Goal: Information Seeking & Learning: Understand process/instructions

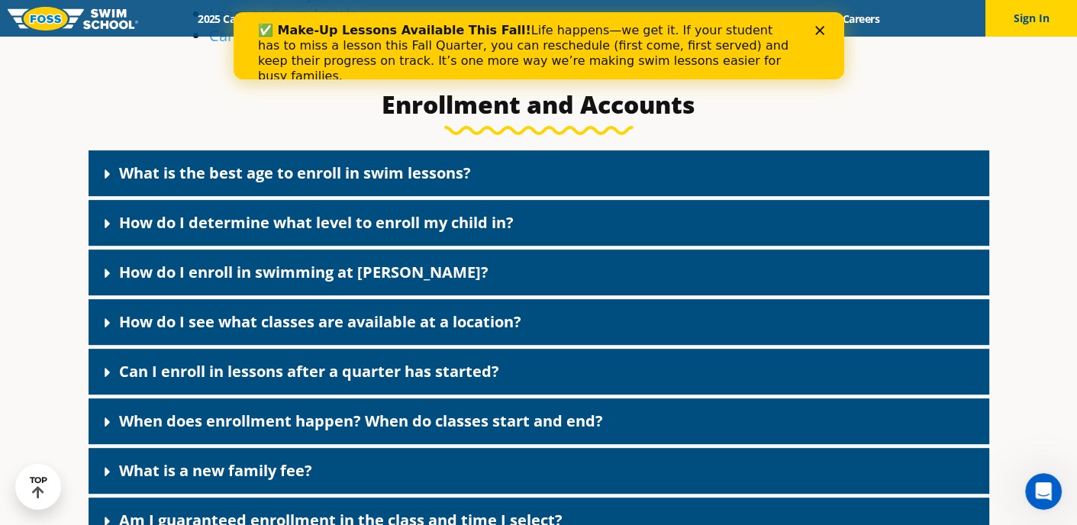
click at [815, 30] on icon "Close" at bounding box center [819, 30] width 9 height 9
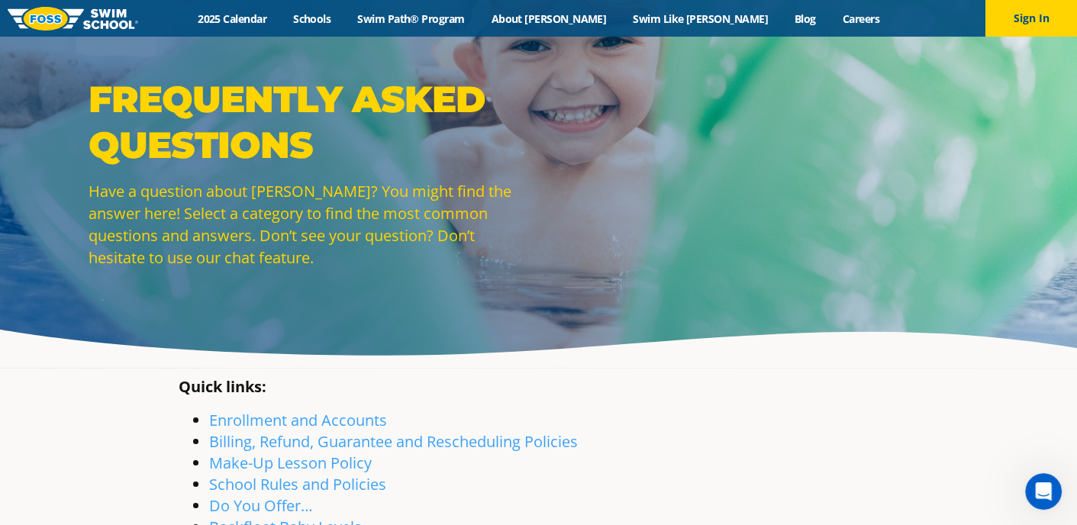
scroll to position [229, 0]
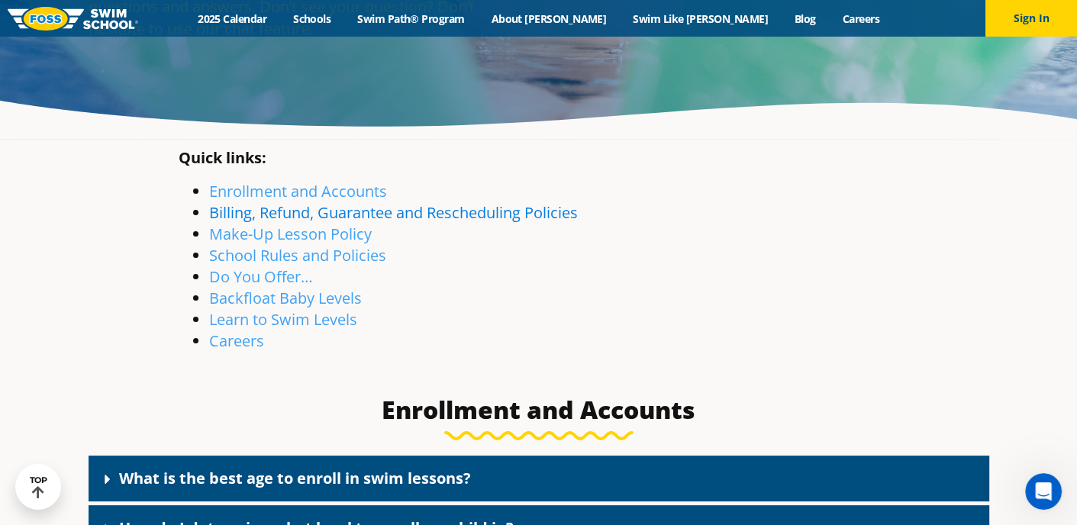
click at [389, 218] on link "Billing, Refund, Guarantee and Rescheduling Policies" at bounding box center [393, 212] width 369 height 21
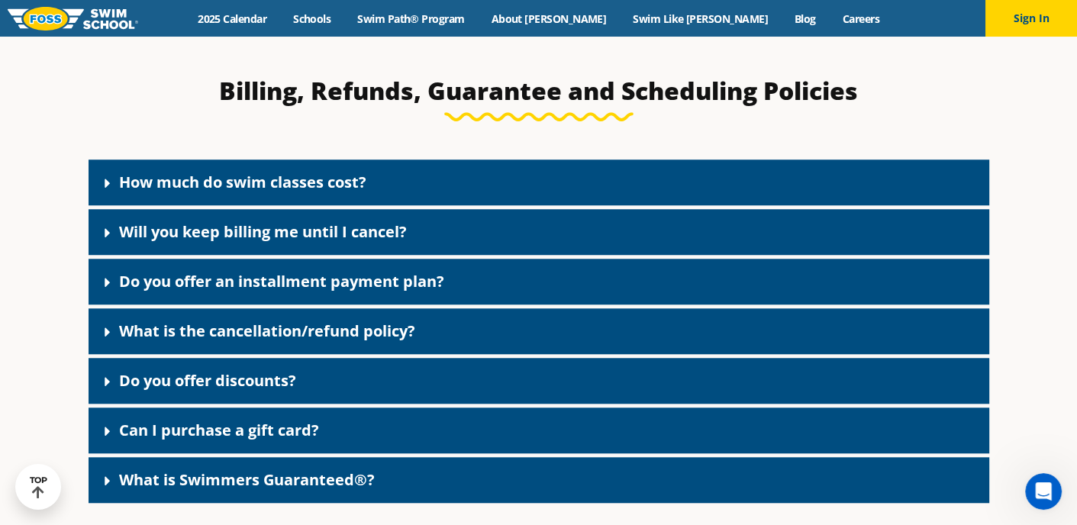
scroll to position [1178, 0]
click at [106, 234] on icon at bounding box center [107, 232] width 5 height 9
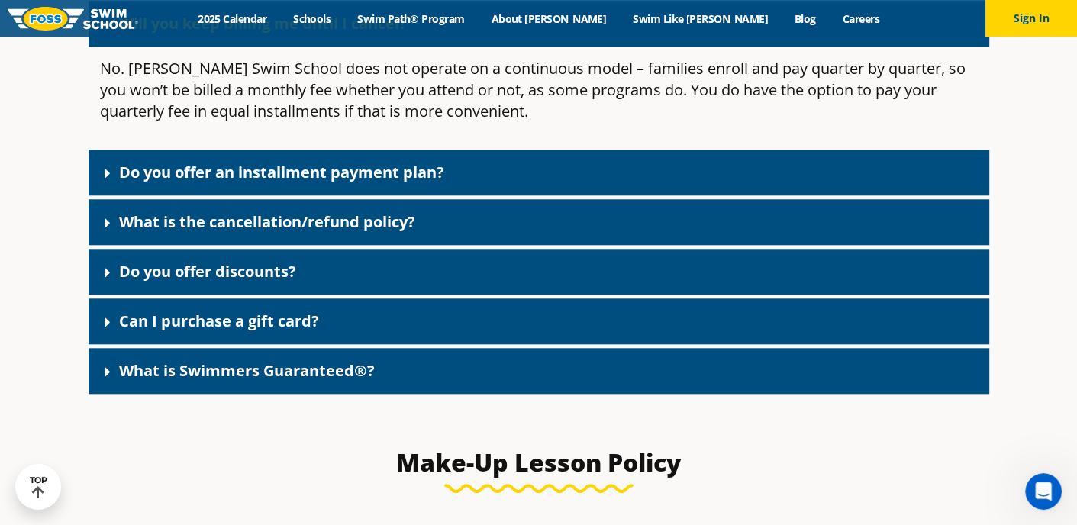
scroll to position [1407, 0]
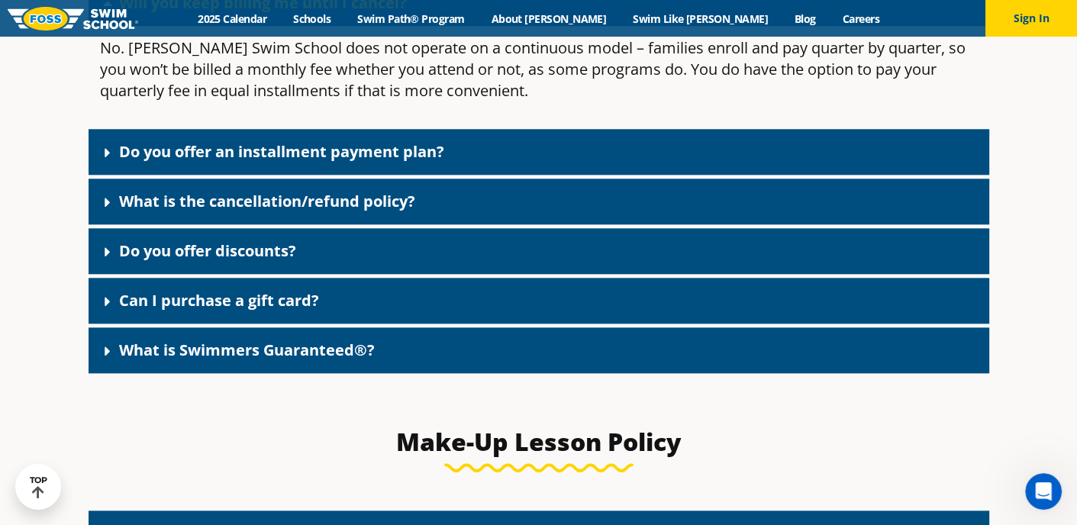
click at [105, 202] on icon at bounding box center [107, 202] width 5 height 9
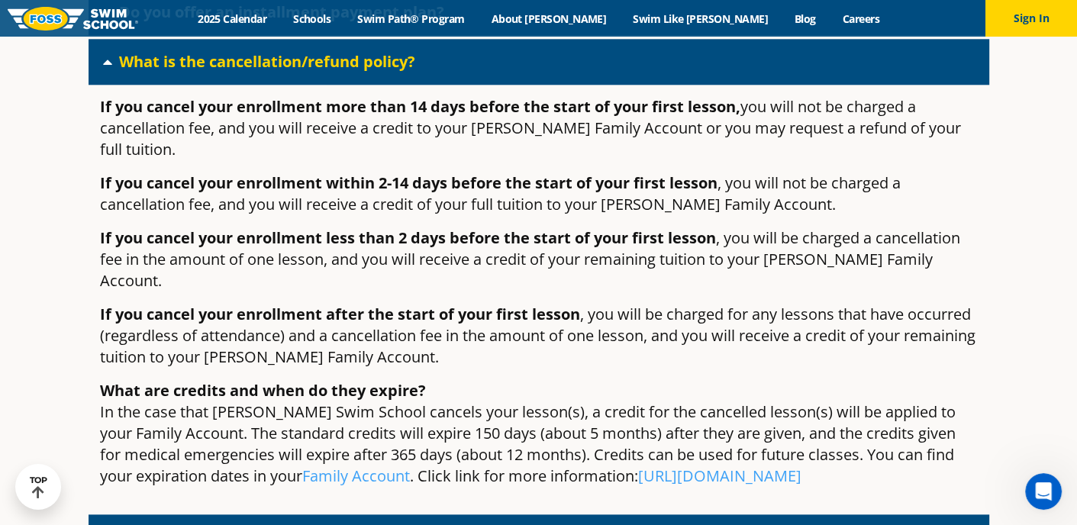
scroll to position [1560, 0]
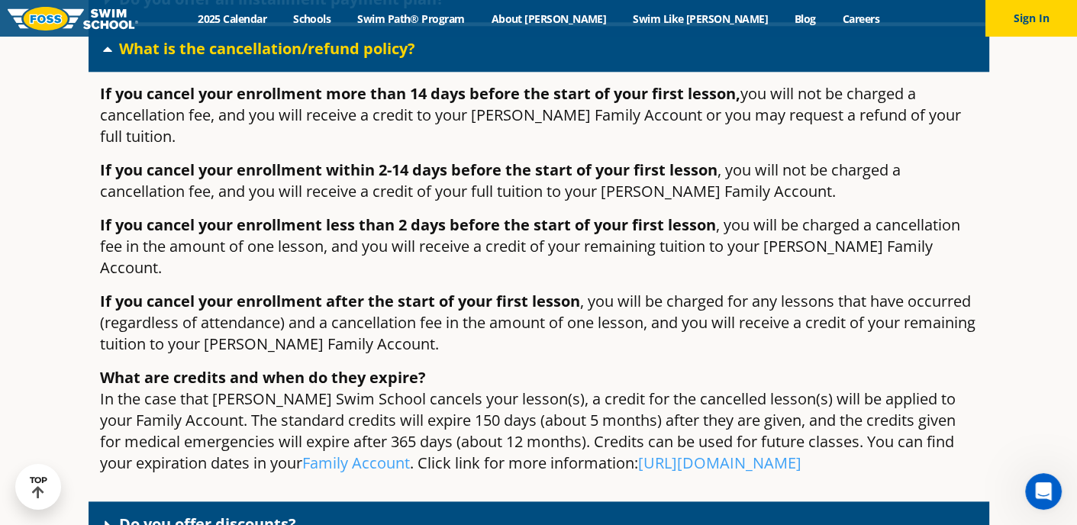
click at [457, 297] on p "If you cancel your enrollment after the start of your first lesson , you will b…" at bounding box center [539, 323] width 878 height 64
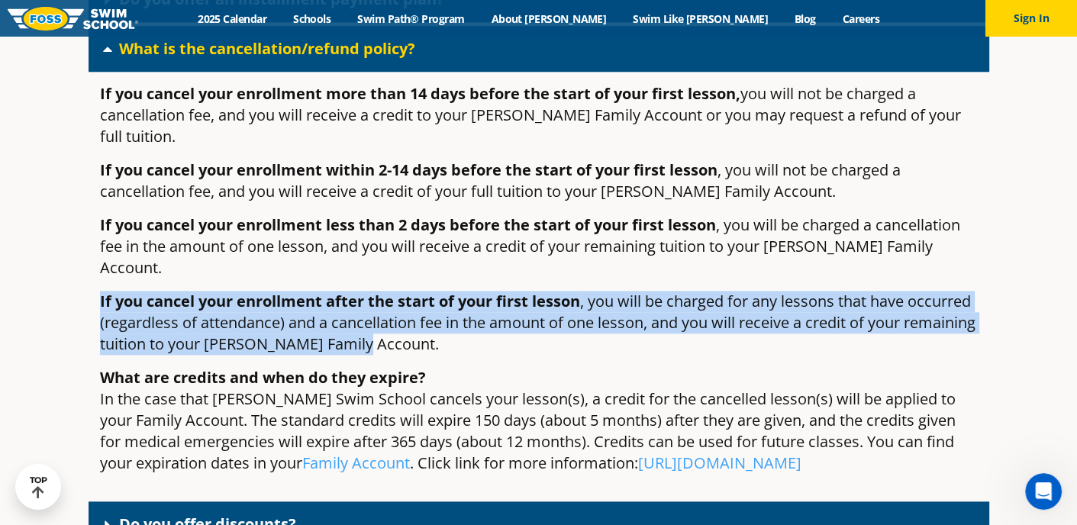
drag, startPoint x: 479, startPoint y: 314, endPoint x: 66, endPoint y: 257, distance: 417.7
click at [479, 292] on p "If you cancel your enrollment after the start of your first lesson , you will b…" at bounding box center [539, 323] width 878 height 64
